Goal: Share content: Share content

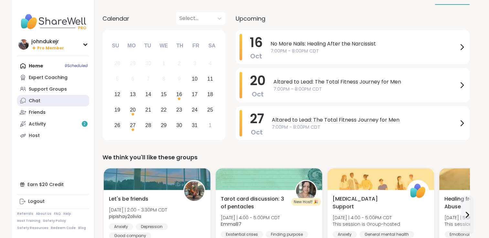
scroll to position [65, 0]
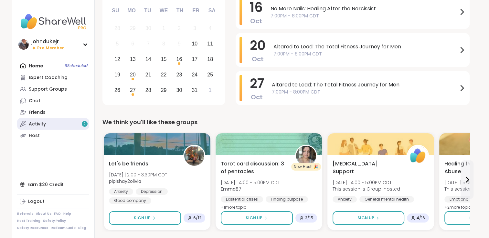
click at [49, 122] on link "Activity 2" at bounding box center [53, 124] width 72 height 12
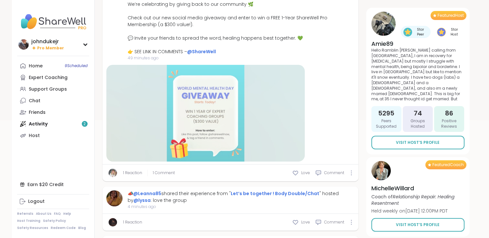
scroll to position [129, 0]
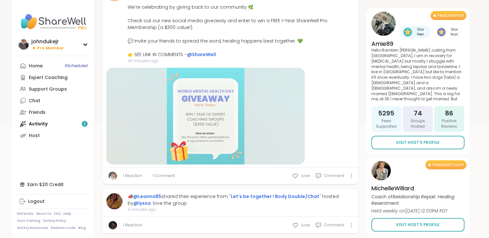
click at [185, 97] on div at bounding box center [205, 116] width 198 height 97
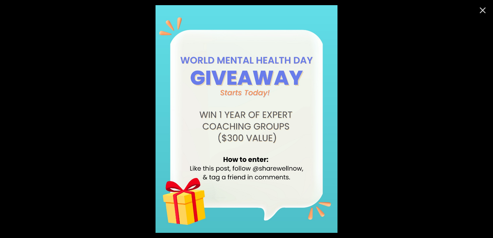
click at [479, 10] on icon "Close" at bounding box center [483, 10] width 10 height 10
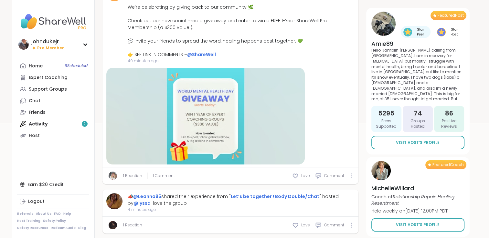
click at [350, 174] on icon at bounding box center [350, 175] width 1 height 5
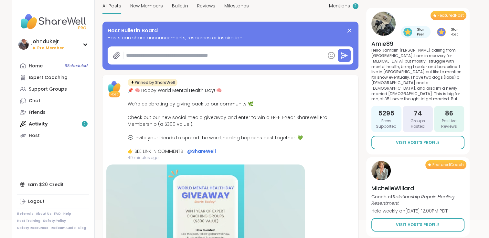
scroll to position [65, 0]
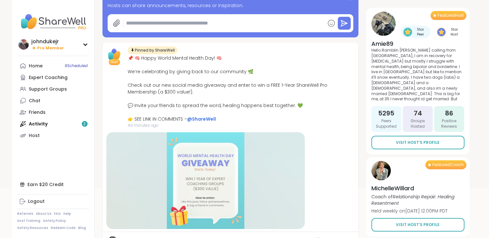
click at [203, 190] on div at bounding box center [205, 180] width 198 height 97
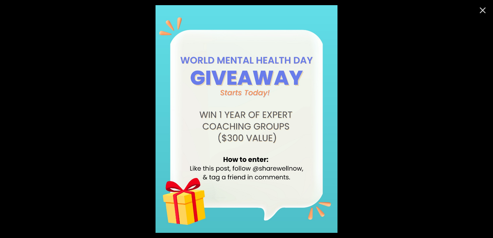
click at [478, 7] on icon "Close" at bounding box center [483, 10] width 10 height 10
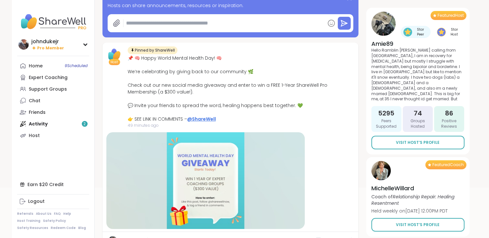
click at [195, 117] on link "@ShareWell" at bounding box center [201, 119] width 29 height 6
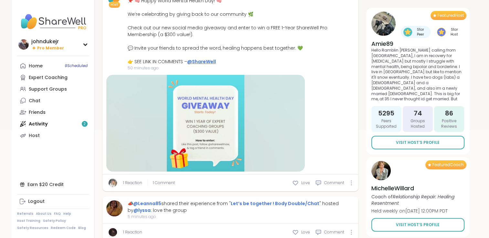
scroll to position [129, 0]
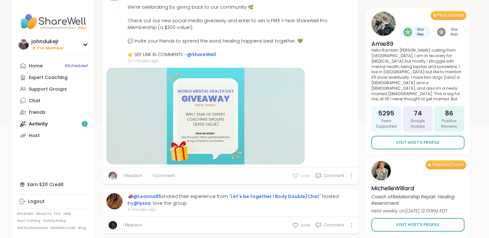
click at [299, 178] on div "Love" at bounding box center [301, 176] width 18 height 6
type textarea "*"
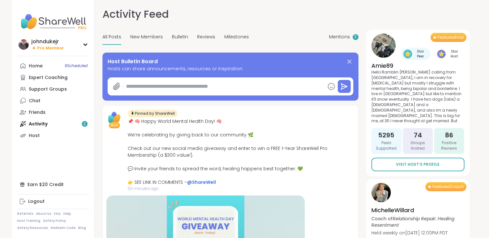
scroll to position [0, 0]
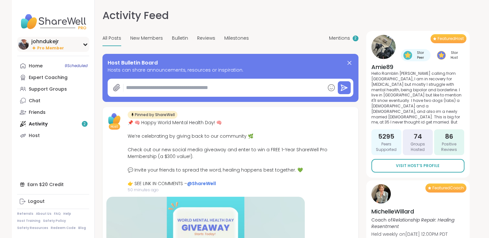
click at [85, 43] on icon at bounding box center [85, 44] width 5 height 3
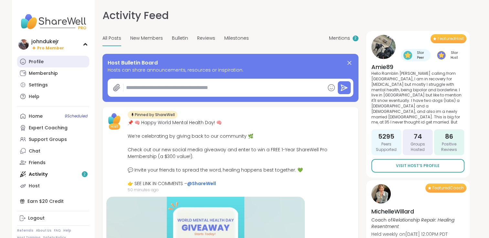
click at [39, 64] on div "Profile" at bounding box center [36, 62] width 15 height 6
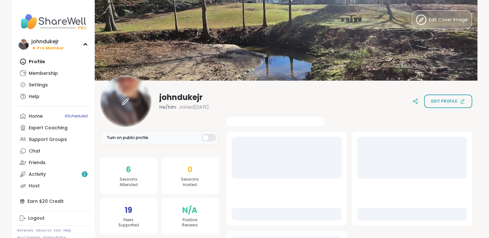
click at [139, 97] on div at bounding box center [126, 102] width 52 height 52
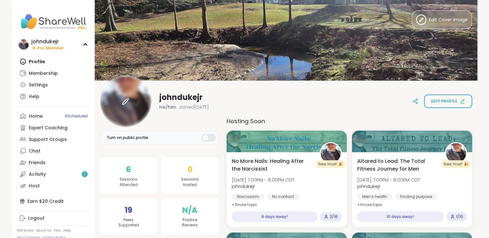
click at [137, 98] on div at bounding box center [126, 102] width 52 height 52
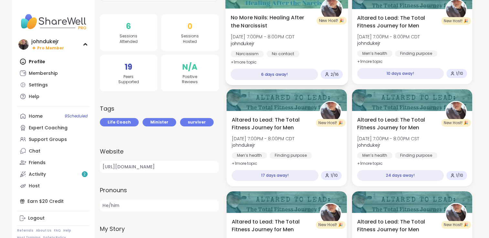
scroll to position [129, 0]
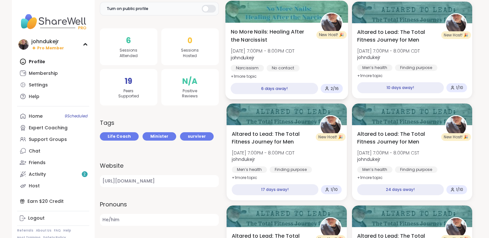
click at [332, 88] on span "2 / 16" at bounding box center [334, 88] width 8 height 5
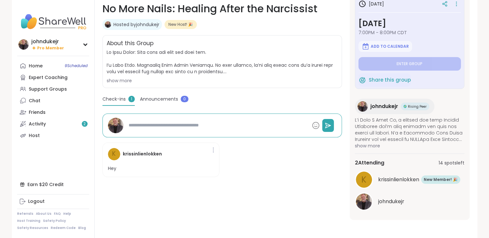
scroll to position [3, 0]
click at [389, 80] on span "Share this group" at bounding box center [389, 79] width 42 height 7
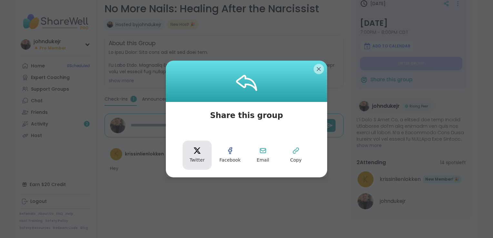
click at [194, 154] on icon "twitter" at bounding box center [197, 151] width 8 height 8
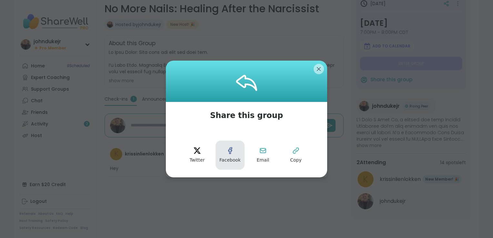
click at [232, 157] on button "Facebook" at bounding box center [230, 155] width 29 height 29
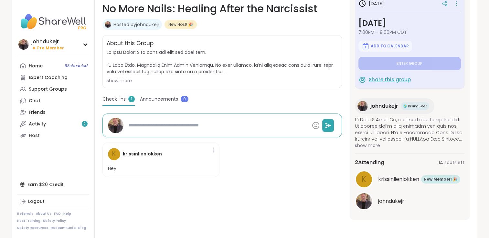
click at [393, 79] on span "Share this group" at bounding box center [389, 79] width 42 height 7
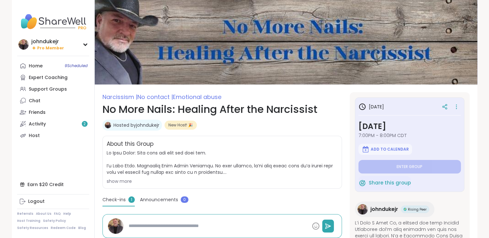
scroll to position [0, 0]
click at [453, 107] on icon at bounding box center [456, 106] width 6 height 9
click at [261, 112] on h1 "No More Nails: Healing After the Narcissist" at bounding box center [221, 109] width 239 height 15
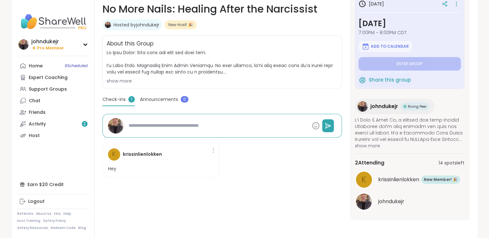
scroll to position [101, 0]
click at [155, 98] on span "Announcements" at bounding box center [159, 99] width 38 height 7
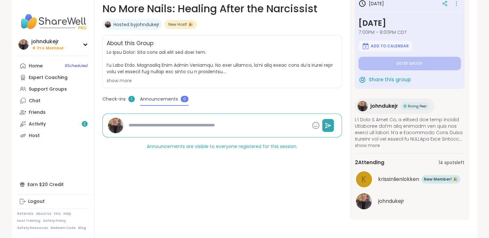
click at [113, 97] on span "Check-ins" at bounding box center [113, 99] width 23 height 7
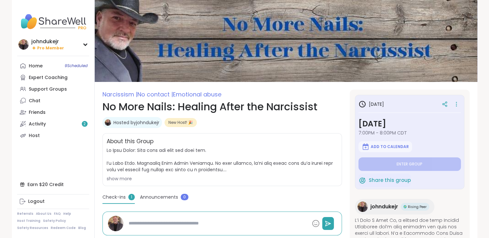
scroll to position [0, 0]
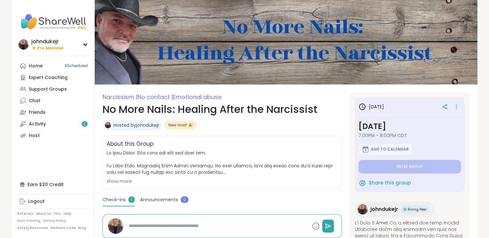
type textarea "*"
